Goal: Complete application form

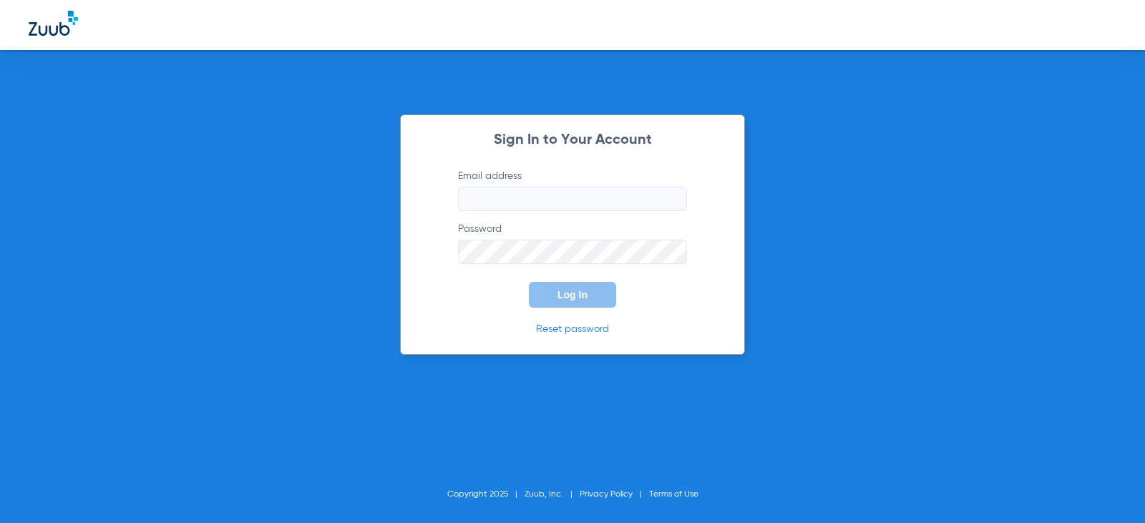
click at [528, 202] on input "Email address" at bounding box center [572, 199] width 229 height 24
click at [489, 206] on input "Email address Required" at bounding box center [572, 199] width 229 height 24
type input "[EMAIL_ADDRESS][DOMAIN_NAME]"
click at [577, 285] on button "Log In" at bounding box center [572, 295] width 87 height 26
click at [198, 213] on div "Sign In to Your Account Email address [EMAIL_ADDRESS][DOMAIN_NAME] Password Log…" at bounding box center [572, 261] width 1145 height 523
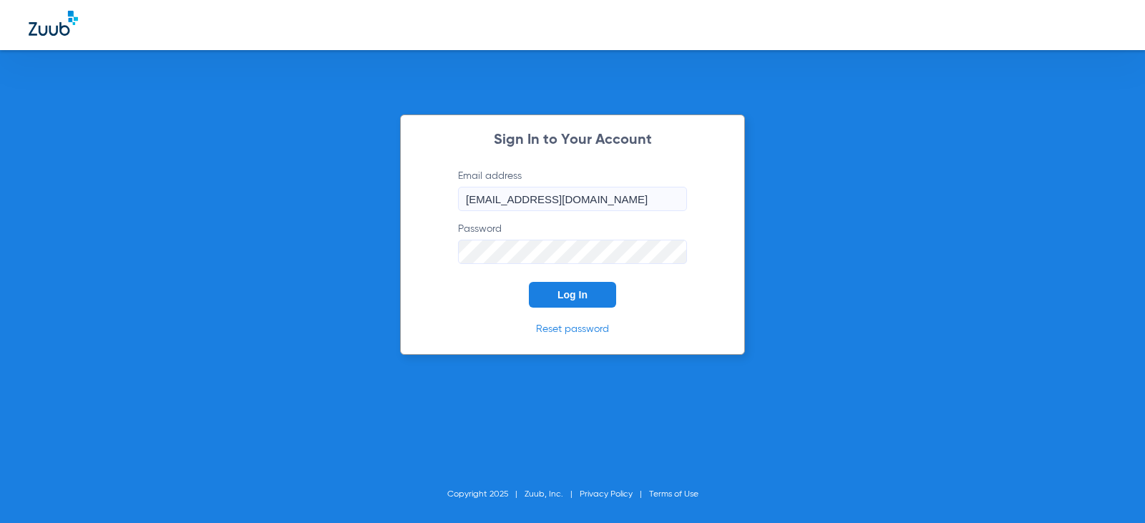
click at [566, 298] on span "Log In" at bounding box center [572, 294] width 30 height 11
click at [661, 200] on input "[EMAIL_ADDRESS][DOMAIN_NAME]" at bounding box center [572, 199] width 229 height 24
click at [224, 253] on div "Sign In to Your Account Email address [EMAIL_ADDRESS][DOMAIN_NAME] Password Log…" at bounding box center [572, 261] width 1145 height 523
click at [152, 231] on div "Sign In to Your Account Email address [EMAIL_ADDRESS][DOMAIN_NAME] Password Req…" at bounding box center [572, 261] width 1145 height 523
click at [549, 293] on button "Log In" at bounding box center [572, 295] width 87 height 26
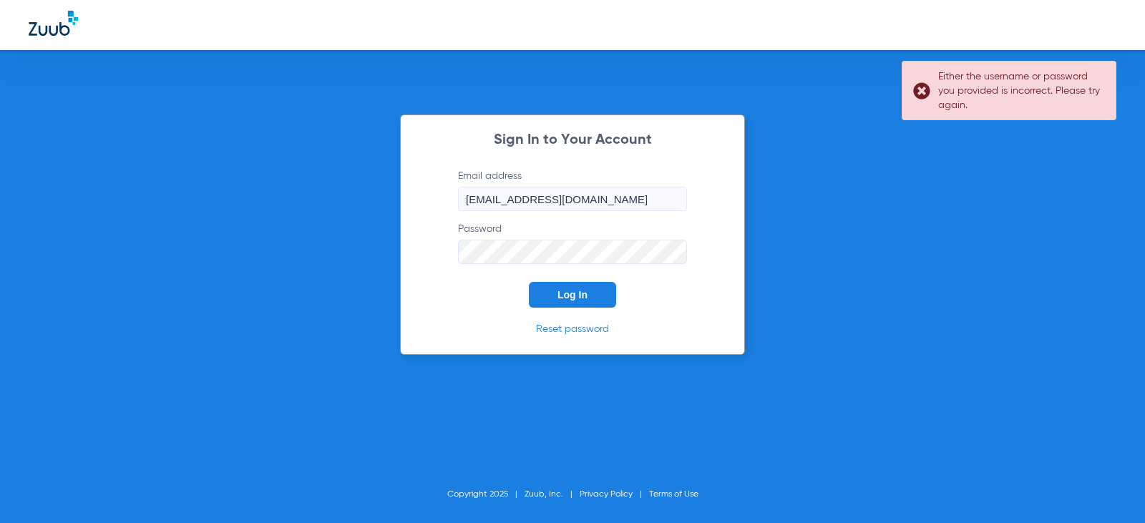
click at [654, 208] on input "[EMAIL_ADDRESS][DOMAIN_NAME]" at bounding box center [572, 199] width 229 height 24
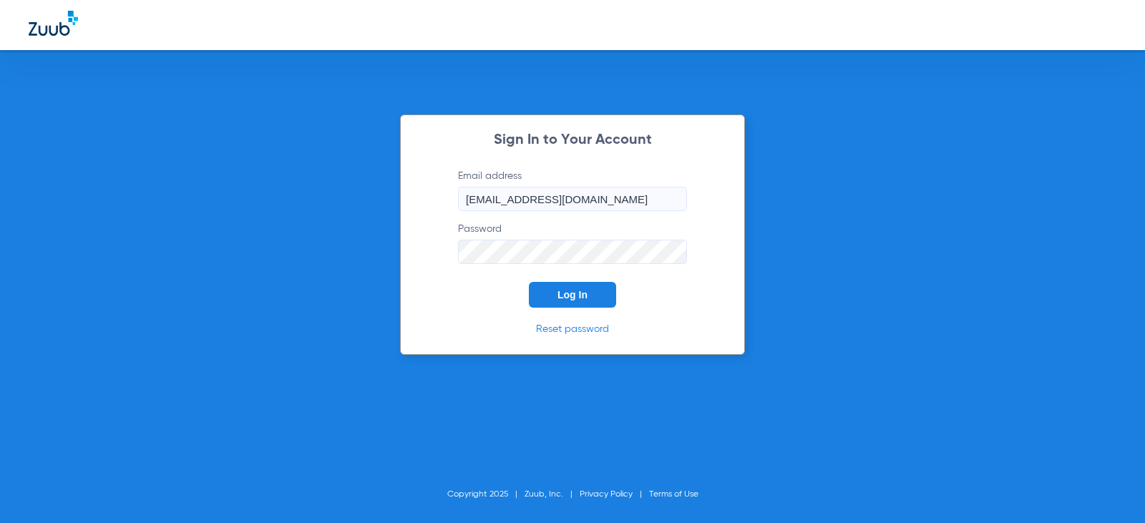
click at [549, 295] on button "Log In" at bounding box center [572, 295] width 87 height 26
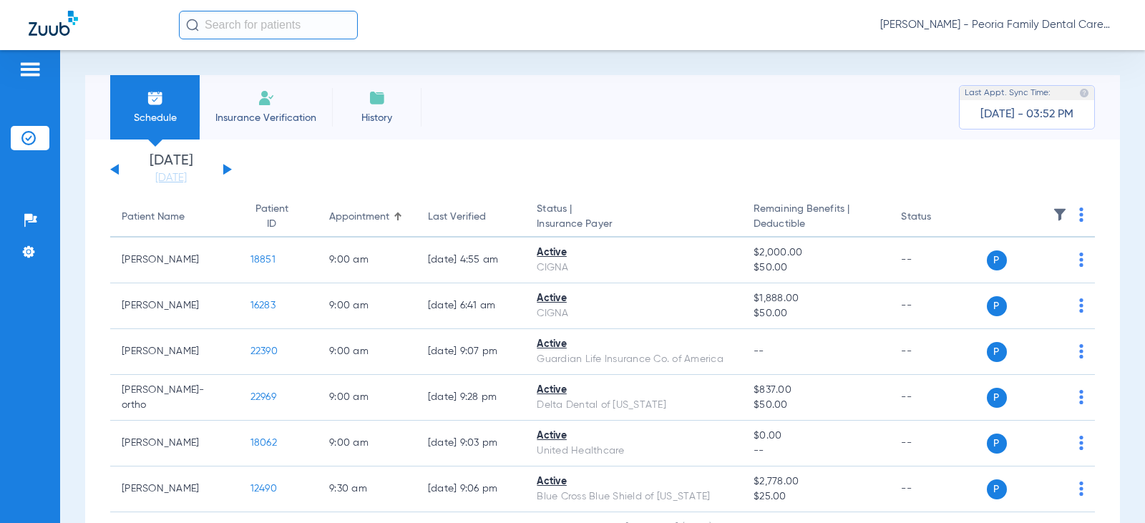
click at [260, 106] on img at bounding box center [266, 97] width 17 height 17
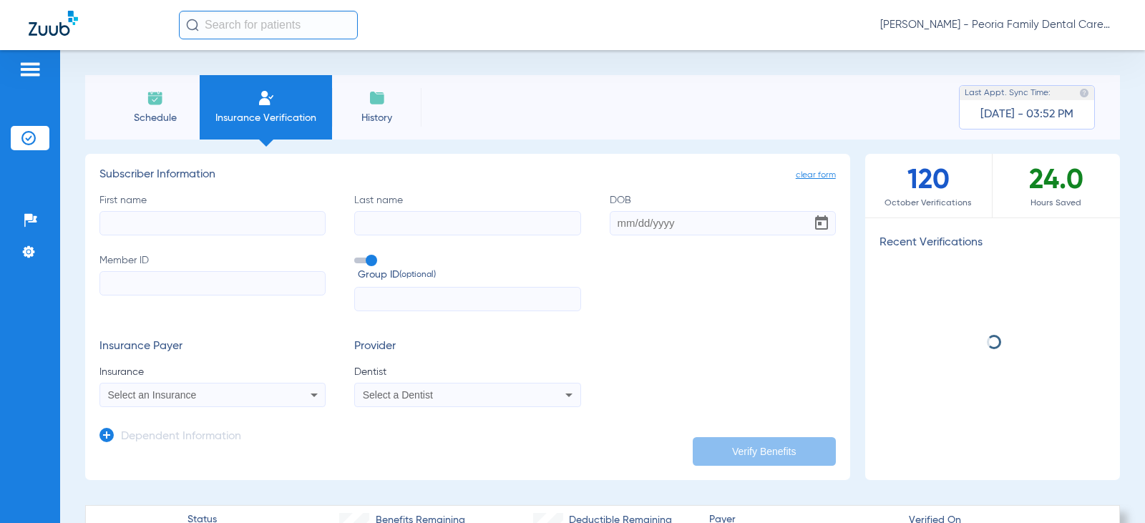
click at [212, 219] on input "First name" at bounding box center [212, 223] width 226 height 24
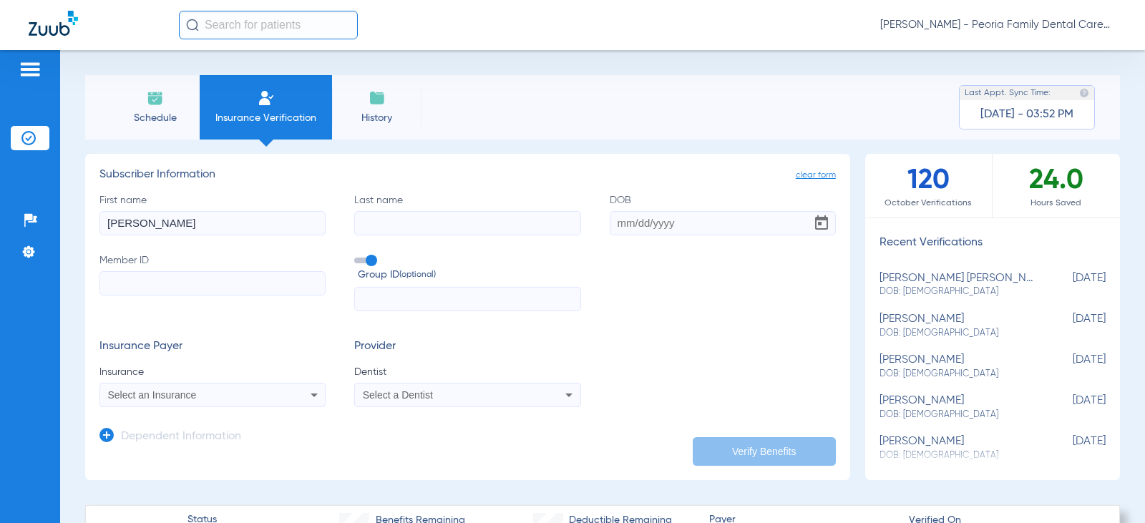
type input "[PERSON_NAME]"
click at [620, 222] on input "DOB" at bounding box center [723, 223] width 226 height 24
type input "[DATE]"
click at [194, 280] on input "Member ID" at bounding box center [212, 283] width 226 height 24
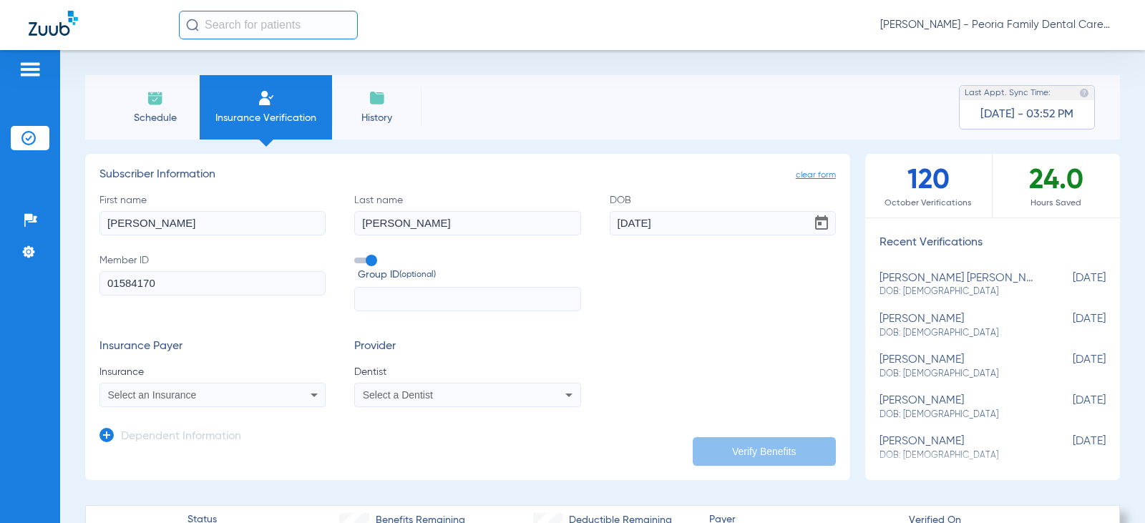
type input "01584170"
click at [219, 403] on div "Select an Insurance" at bounding box center [212, 394] width 225 height 17
type input "equitable"
click at [568, 346] on div at bounding box center [572, 261] width 1145 height 523
click at [224, 416] on app-dependent-form "Dependent Information" at bounding box center [467, 431] width 736 height 48
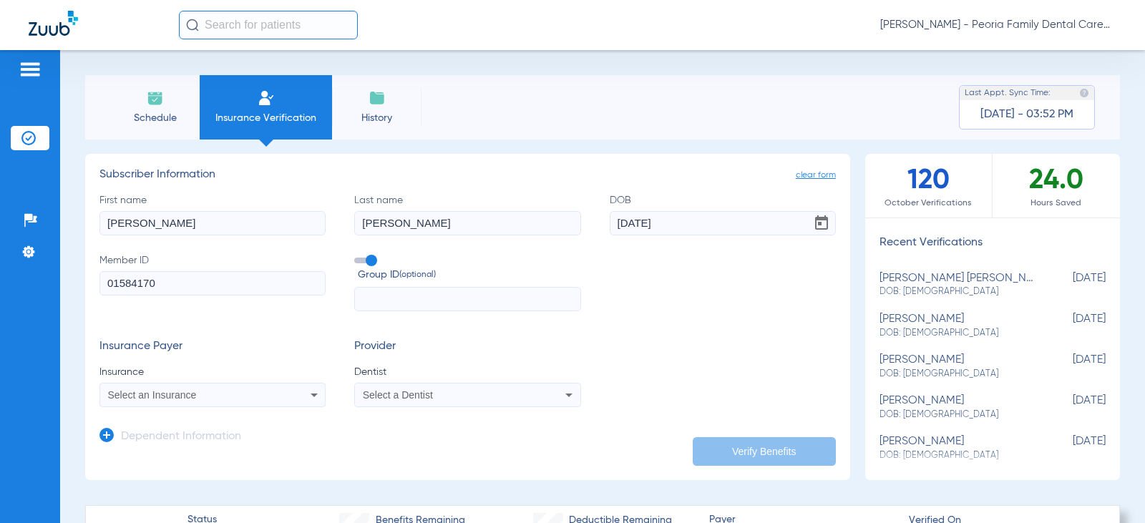
click at [224, 401] on div "Select an Insurance" at bounding box center [212, 394] width 225 height 17
type input "equi"
click at [487, 333] on div at bounding box center [572, 261] width 1145 height 523
click at [740, 337] on form "First name [PERSON_NAME] Last name [PERSON_NAME] DOB [DEMOGRAPHIC_DATA] Member …" at bounding box center [467, 300] width 736 height 215
click at [206, 389] on div "Select an Insurance" at bounding box center [212, 394] width 225 height 17
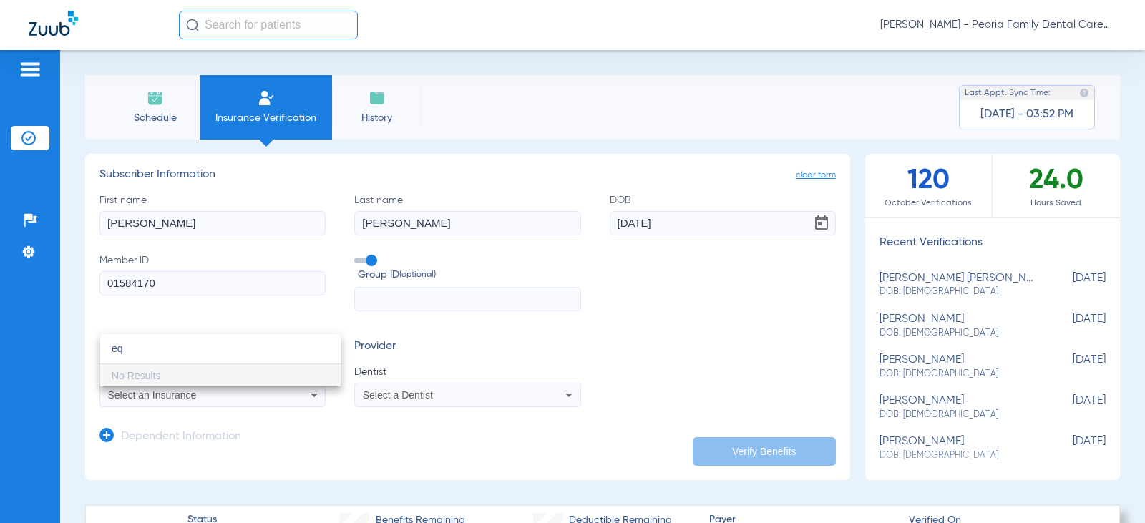
type input "eq"
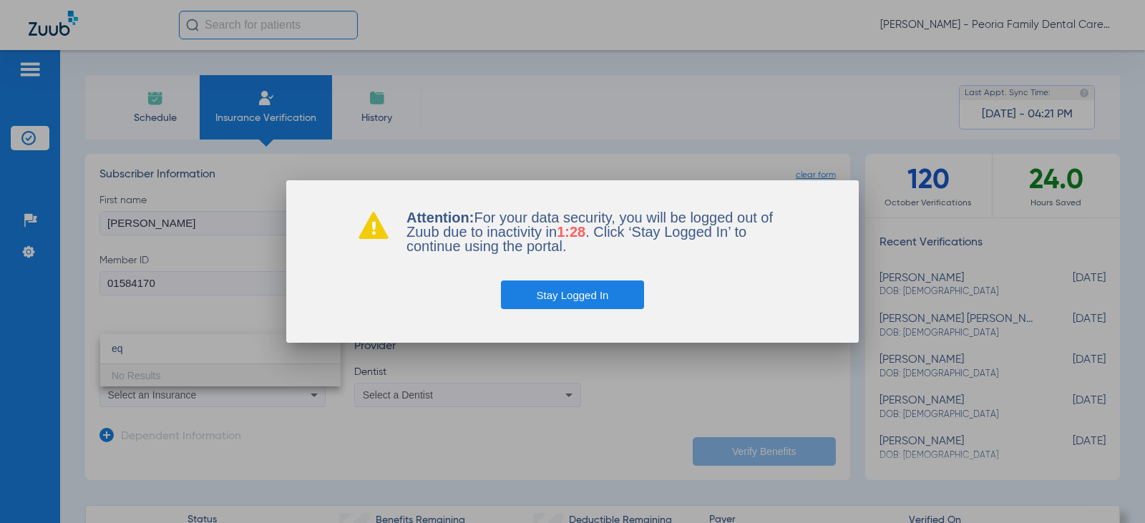
click at [588, 298] on button "Stay Logged In" at bounding box center [573, 294] width 144 height 29
